Goal: Task Accomplishment & Management: Manage account settings

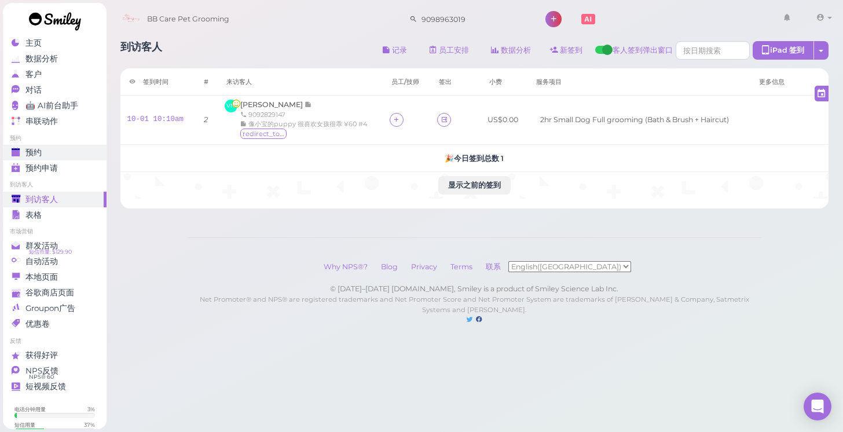
click at [52, 152] on div "预约" at bounding box center [53, 153] width 83 height 10
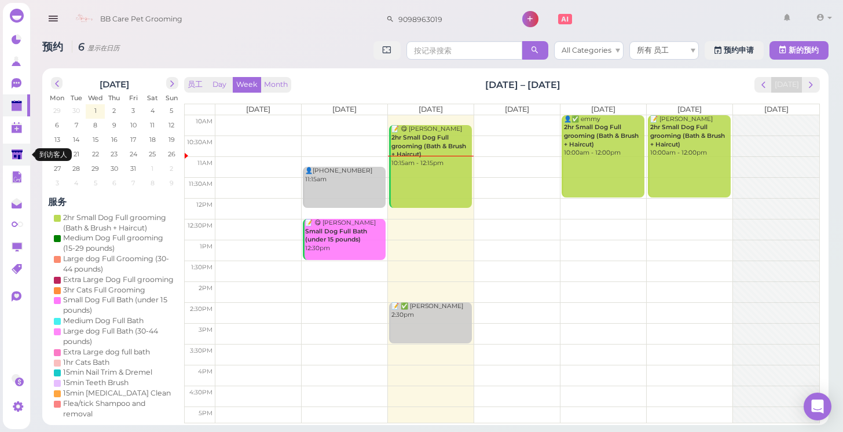
click at [20, 155] on polygon at bounding box center [17, 154] width 11 height 10
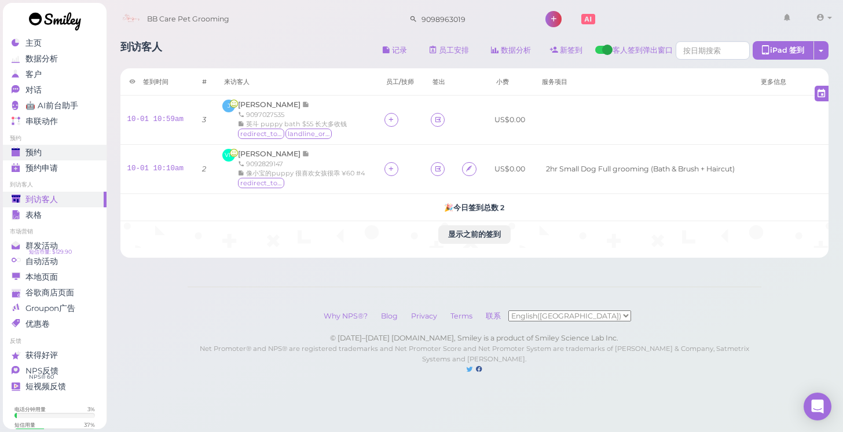
click at [84, 157] on div "预约" at bounding box center [53, 153] width 83 height 10
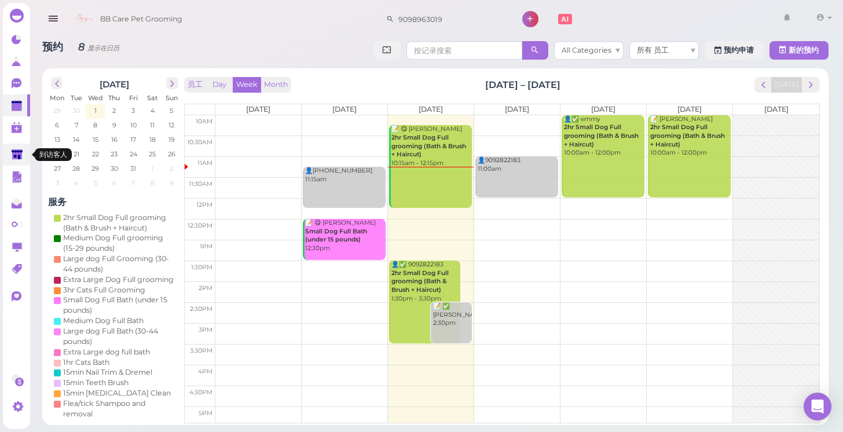
click at [11, 156] on link at bounding box center [16, 155] width 27 height 22
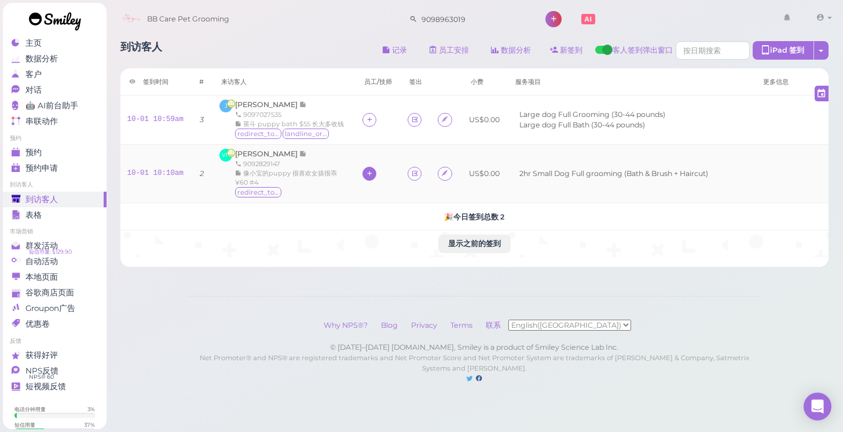
click at [362, 181] on div at bounding box center [369, 174] width 14 height 14
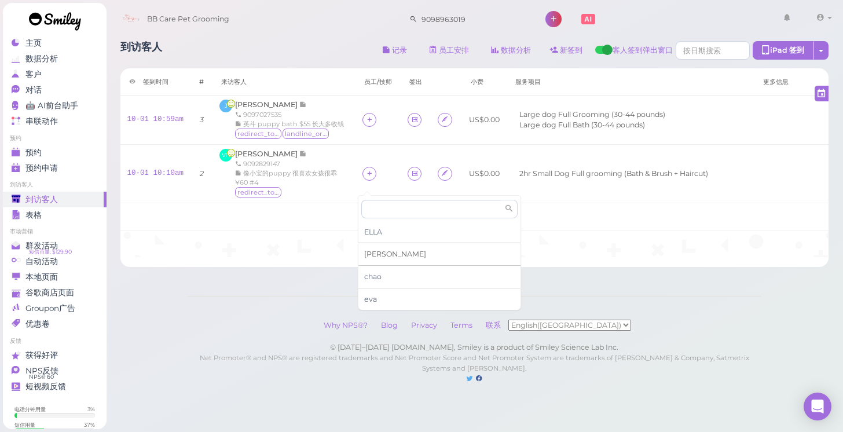
click at [394, 254] on div "[PERSON_NAME]" at bounding box center [439, 254] width 162 height 23
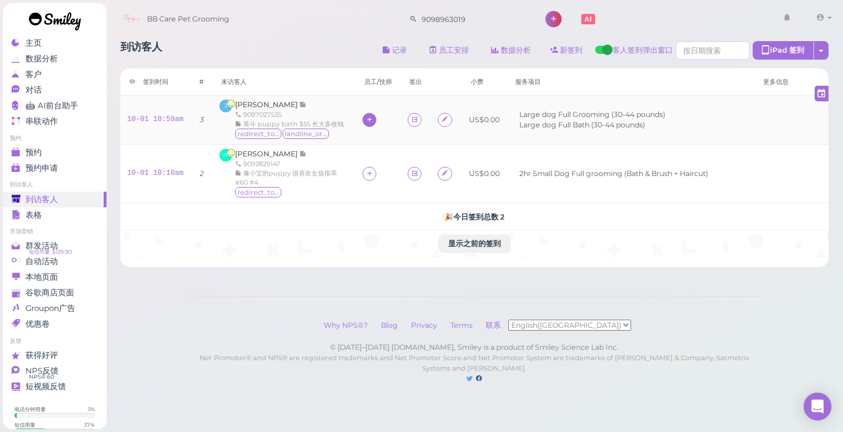
click at [366, 124] on icon at bounding box center [370, 119] width 8 height 9
click at [385, 197] on div "[PERSON_NAME]" at bounding box center [439, 196] width 162 height 23
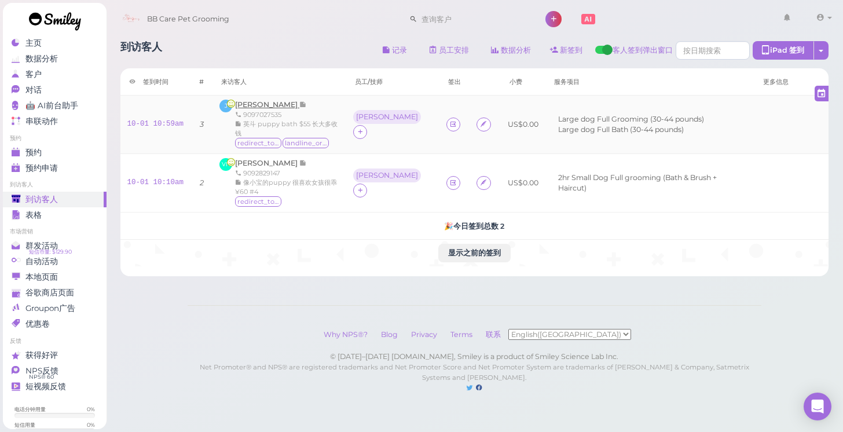
click at [261, 108] on span "[PERSON_NAME]" at bounding box center [267, 104] width 64 height 9
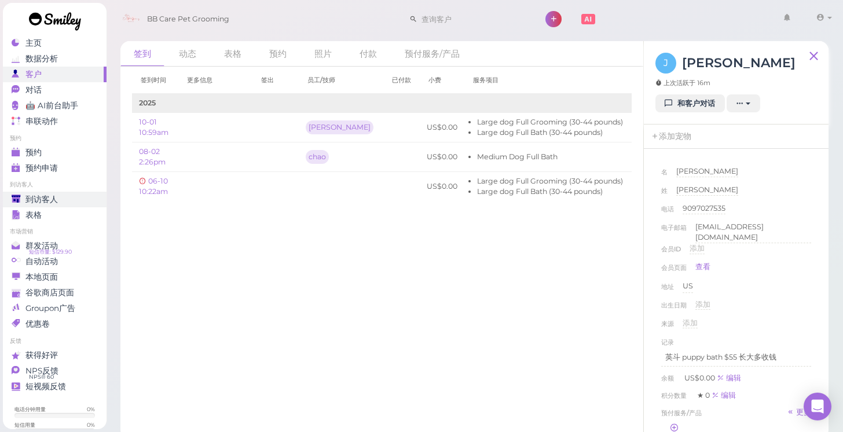
click at [55, 197] on span "到访客人" at bounding box center [41, 200] width 32 height 10
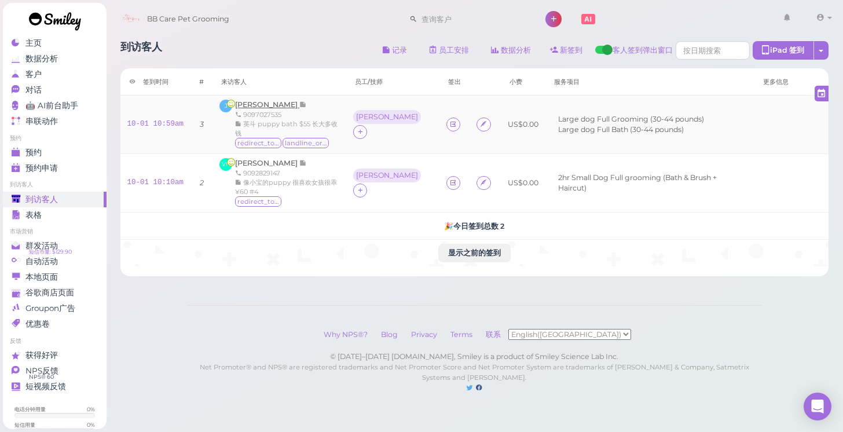
click at [252, 108] on span "[PERSON_NAME]" at bounding box center [267, 104] width 64 height 9
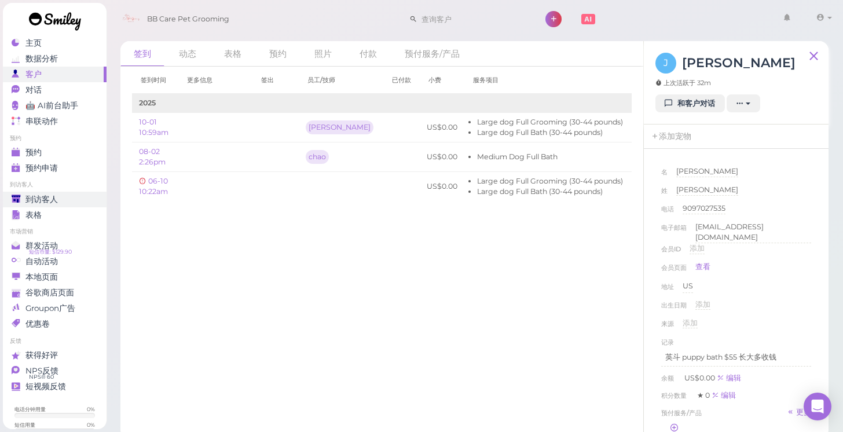
click at [104, 203] on link "到访客人" at bounding box center [55, 200] width 104 height 16
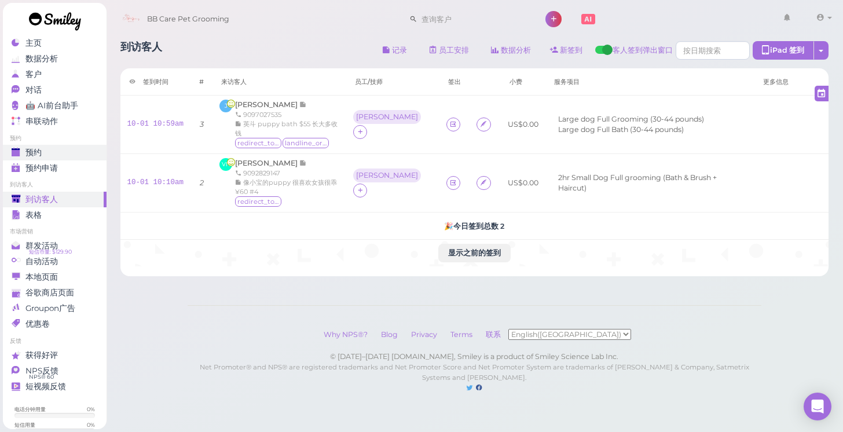
click at [65, 149] on div "预约" at bounding box center [53, 153] width 83 height 10
